Goal: Task Accomplishment & Management: Use online tool/utility

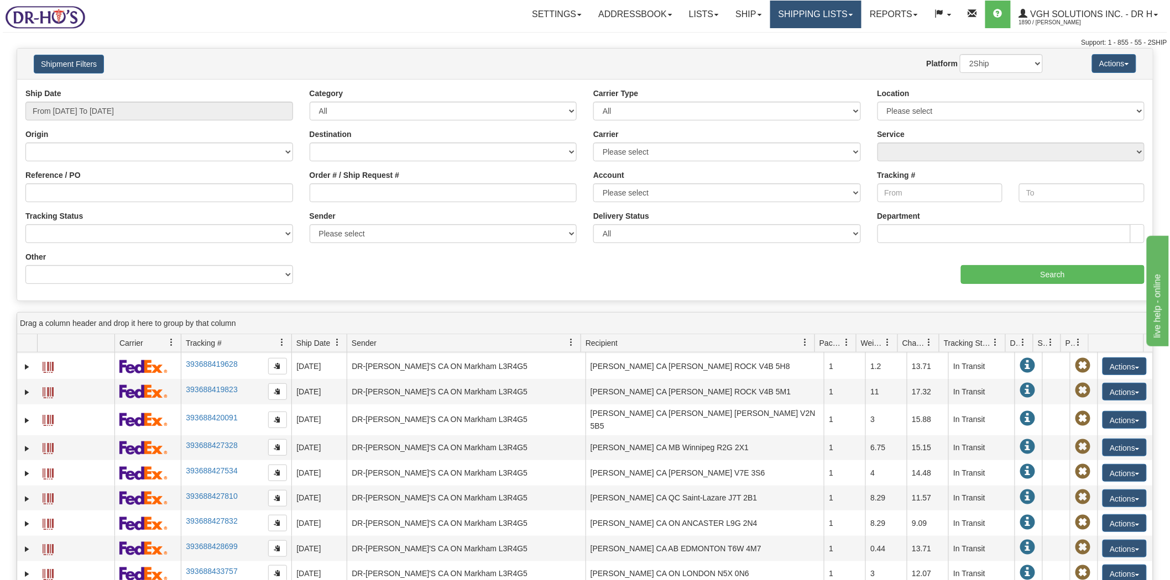
click at [802, 17] on link "Shipping lists" at bounding box center [815, 15] width 91 height 28
click at [792, 37] on span "Current Shipments" at bounding box center [796, 38] width 65 height 9
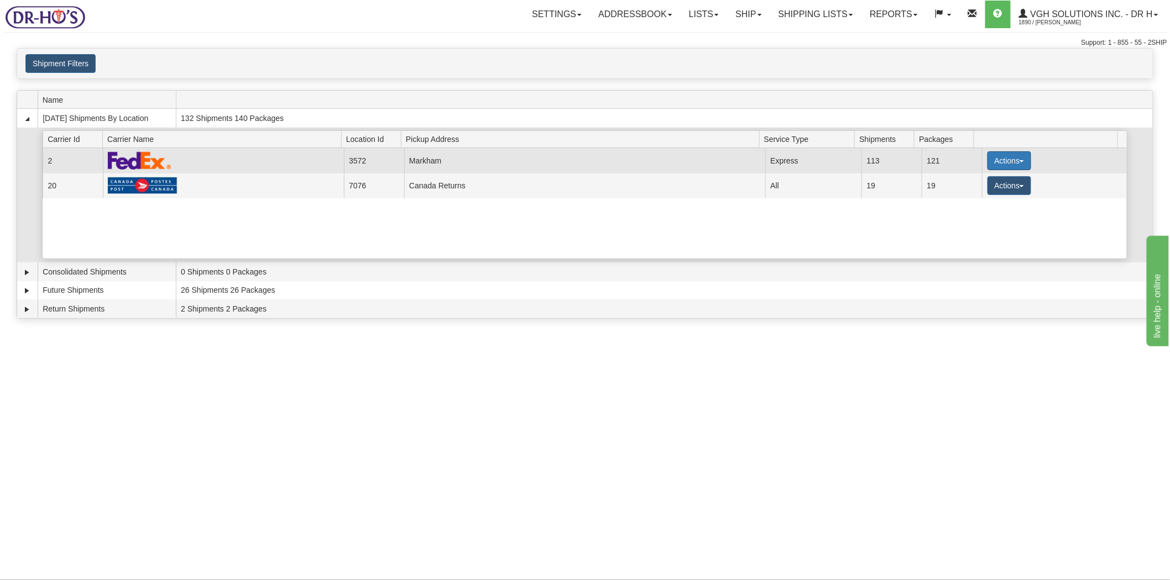
click at [1004, 161] on button "Actions" at bounding box center [1009, 160] width 44 height 19
click at [964, 181] on span "Details" at bounding box center [968, 181] width 30 height 8
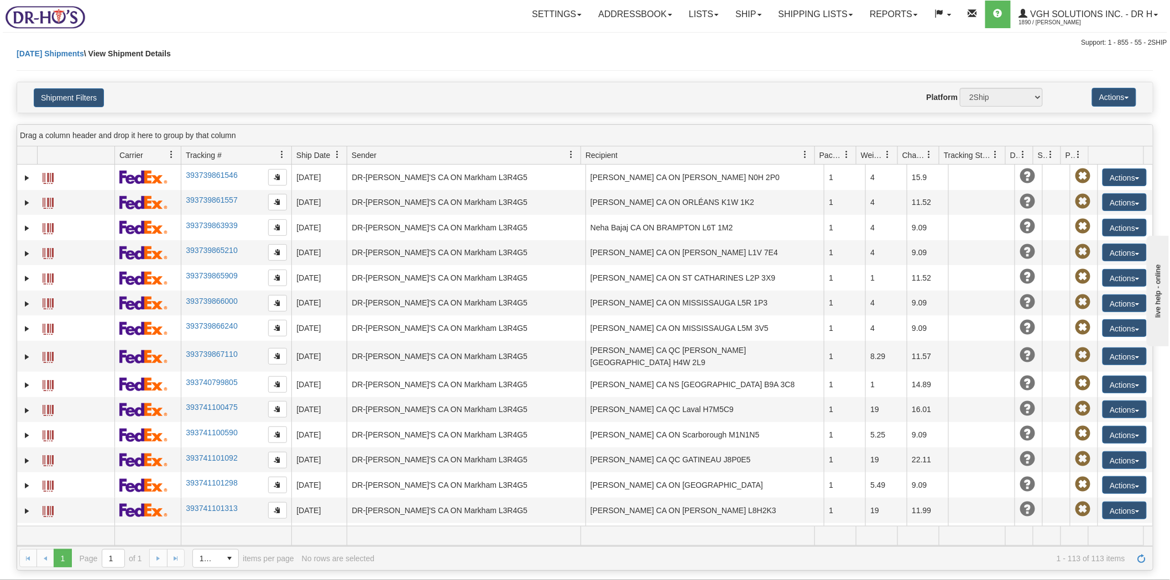
click at [760, 55] on div "Today Shipments \ View Shipment Details" at bounding box center [585, 65] width 1137 height 34
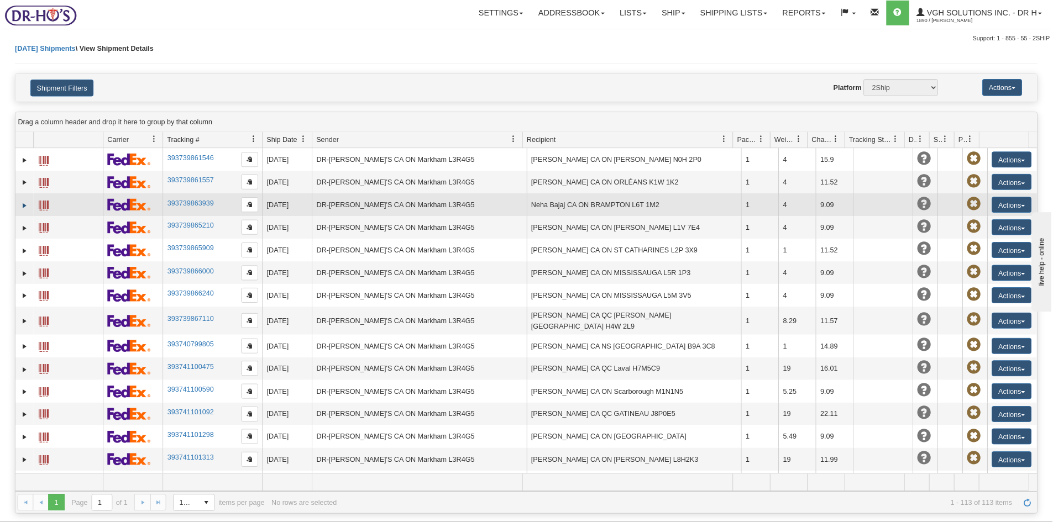
scroll to position [2545, 0]
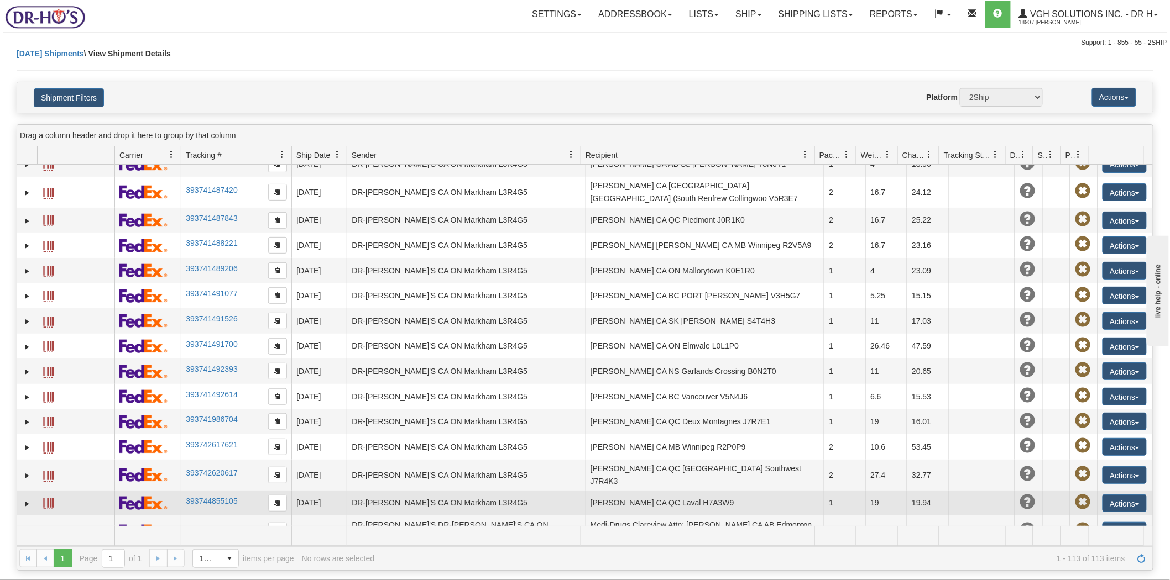
click at [46, 499] on span at bounding box center [48, 504] width 11 height 11
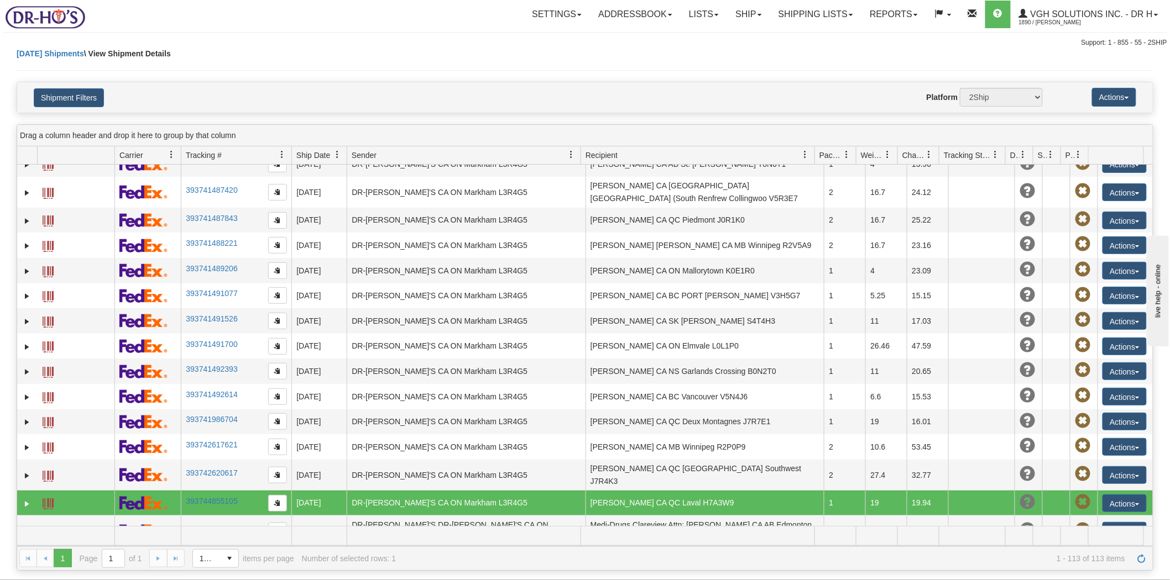
click at [448, 57] on div "Today Shipments \ View Shipment Details" at bounding box center [585, 65] width 1137 height 34
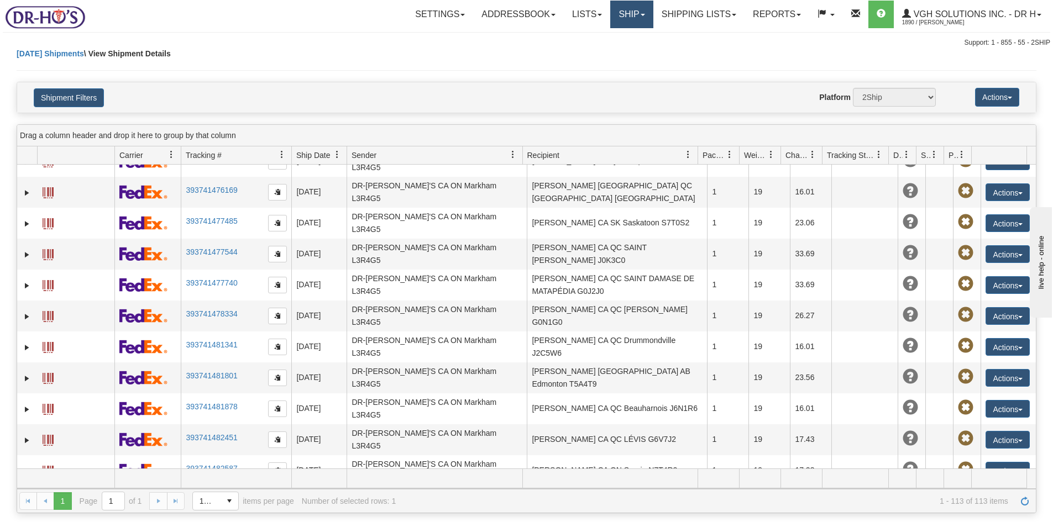
click at [627, 18] on link "Ship" at bounding box center [631, 15] width 43 height 28
click at [580, 49] on span "OnHold / Order Queue" at bounding box center [603, 53] width 78 height 9
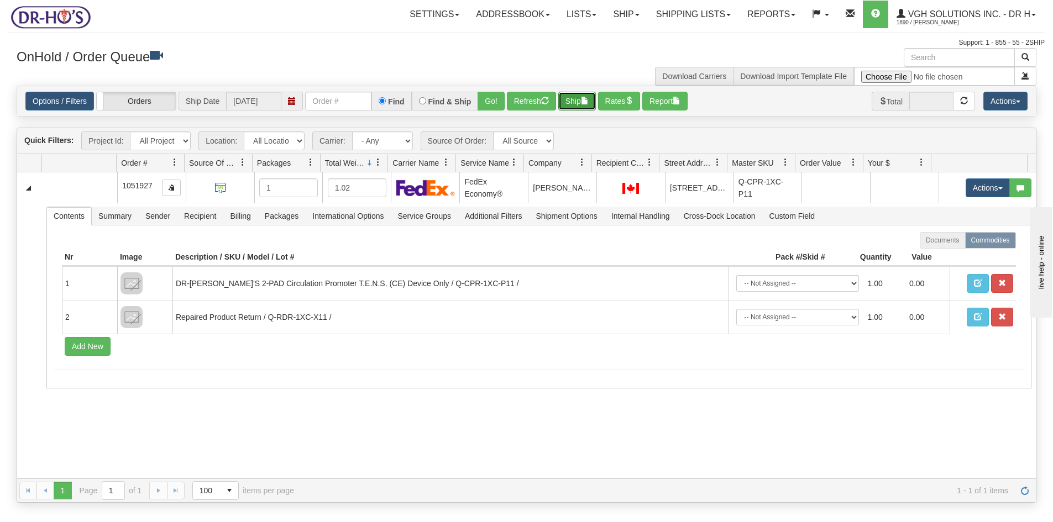
click at [575, 104] on button "Ship" at bounding box center [577, 101] width 38 height 19
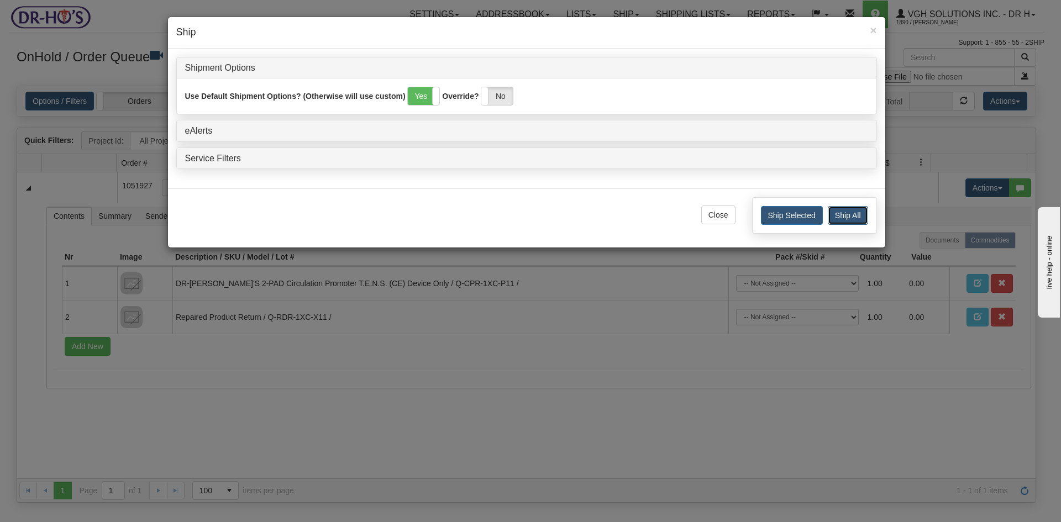
click at [851, 212] on button "Ship All" at bounding box center [848, 215] width 40 height 19
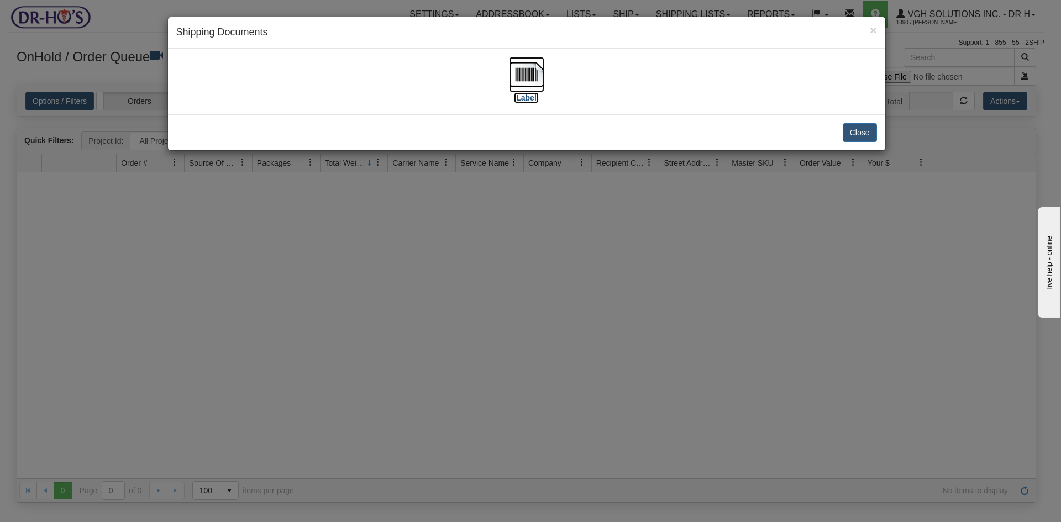
click at [522, 74] on img at bounding box center [526, 74] width 35 height 35
click at [864, 133] on button "Close" at bounding box center [860, 132] width 34 height 19
